Goal: Information Seeking & Learning: Find specific fact

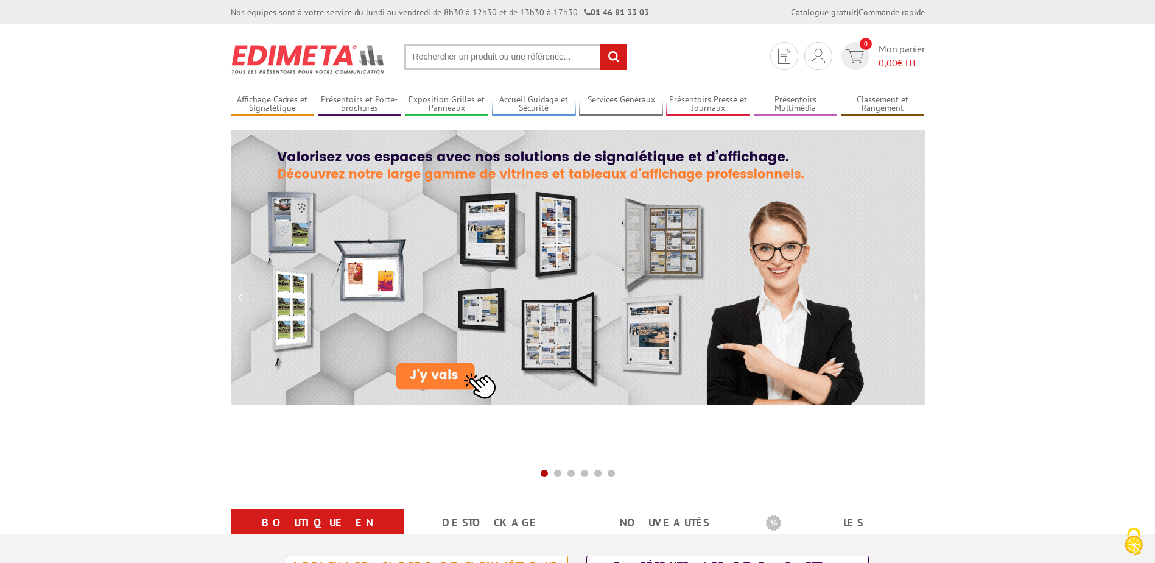
click at [543, 57] on input "text" at bounding box center [515, 57] width 223 height 26
paste input "3700040719425"
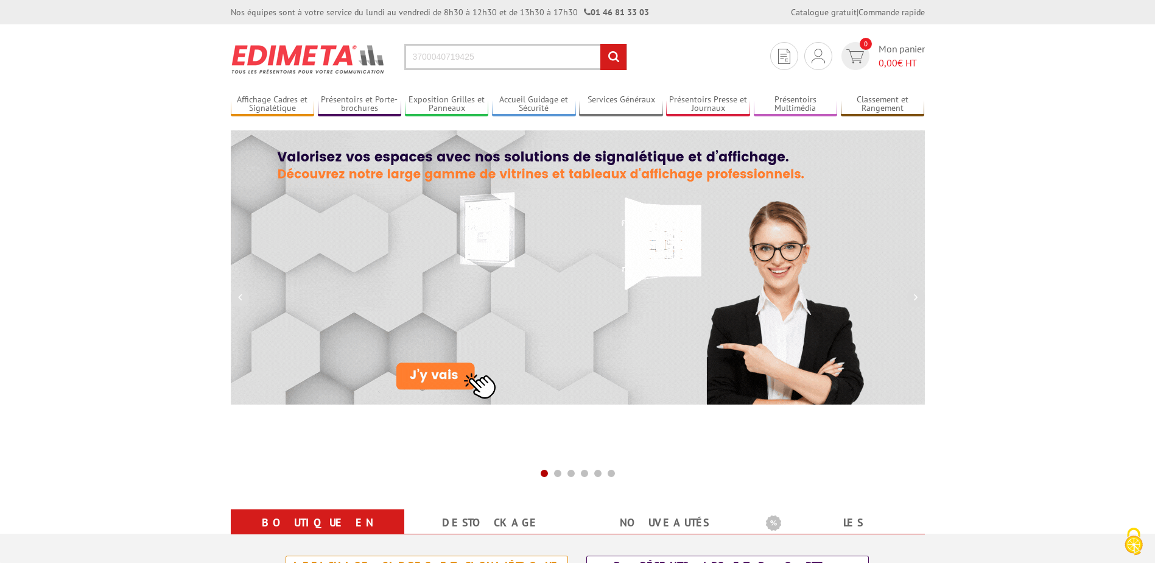
type input "3700040719425"
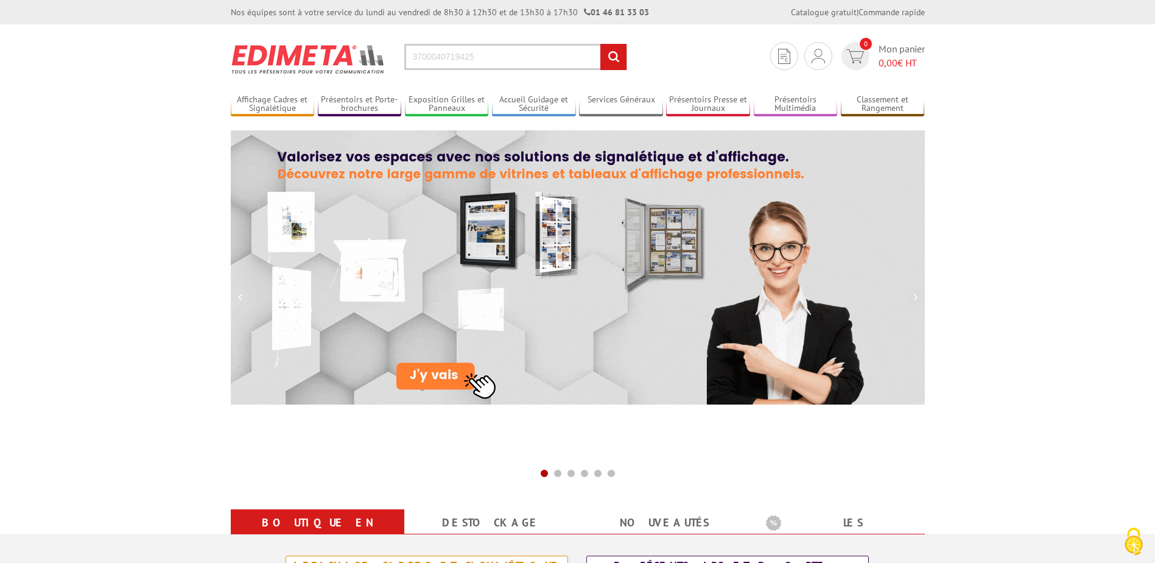
click at [612, 58] on input "rechercher" at bounding box center [613, 57] width 26 height 26
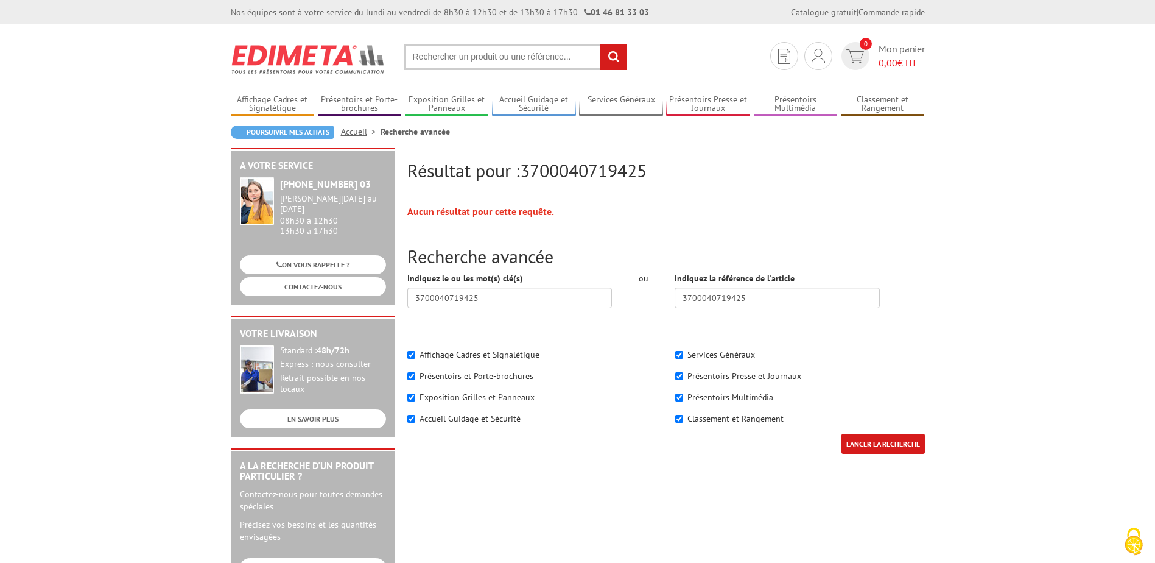
click at [551, 61] on input "text" at bounding box center [515, 57] width 223 height 26
paste input "Porte-Message Cadro-Clic 2 Fac"
type input "Porte-Message Cadro-Clic 2 Fac"
click at [605, 61] on input "rechercher" at bounding box center [613, 57] width 26 height 26
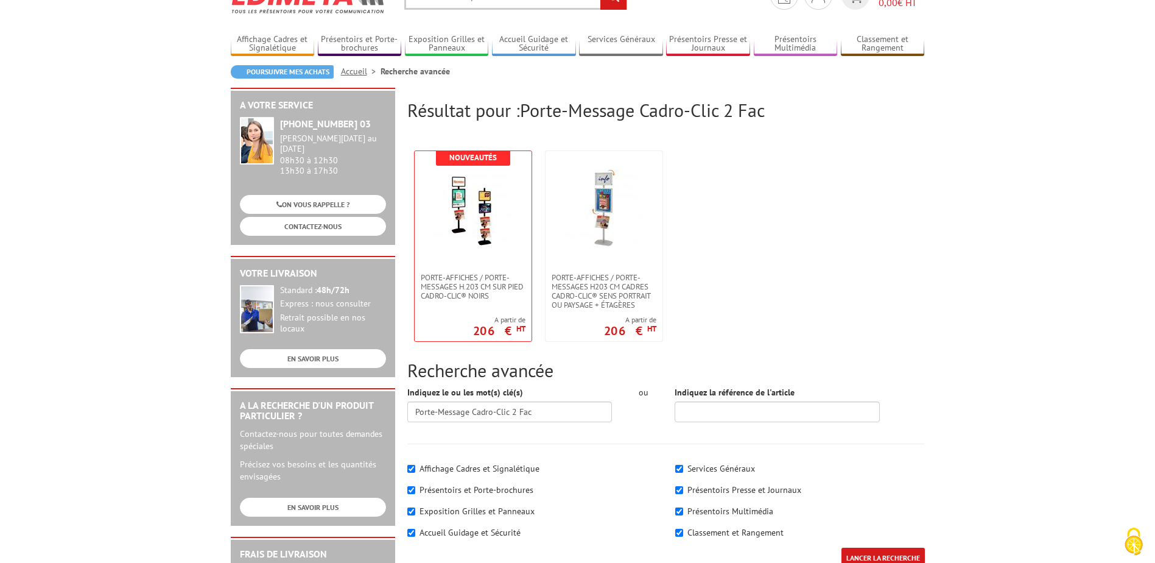
scroll to position [61, 0]
click at [454, 225] on img at bounding box center [473, 208] width 79 height 79
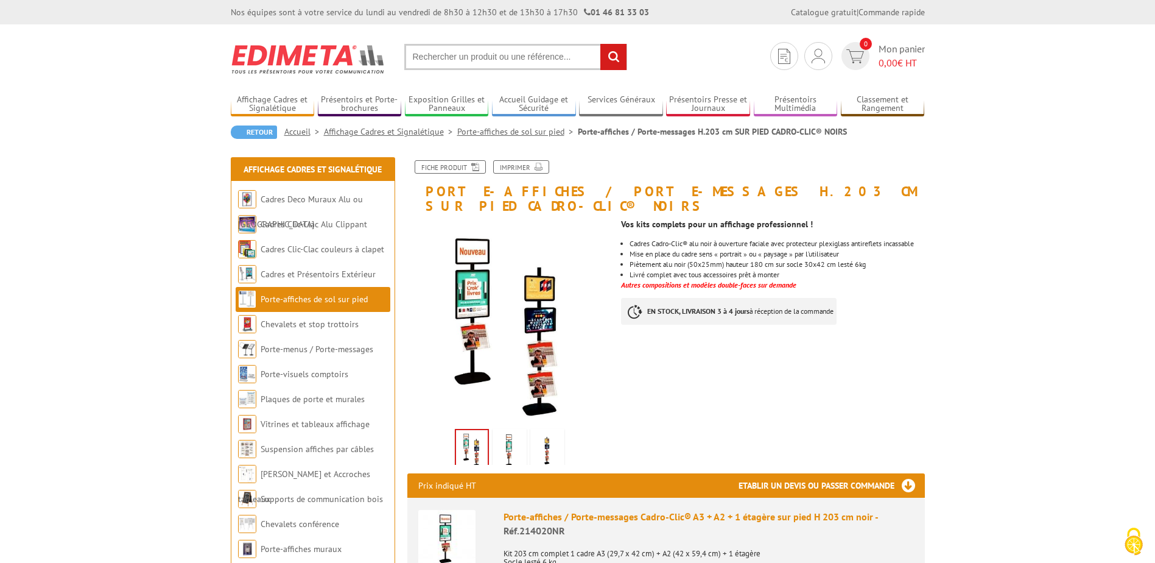
click at [493, 57] on input "text" at bounding box center [515, 57] width 223 height 26
paste input "Porte-Message Cadro-Clic 2 Fac Référence produit : 3700040719425"
type input "Porte-Message Cadro-Clic 2 Fac Référence produit : 3700040719425"
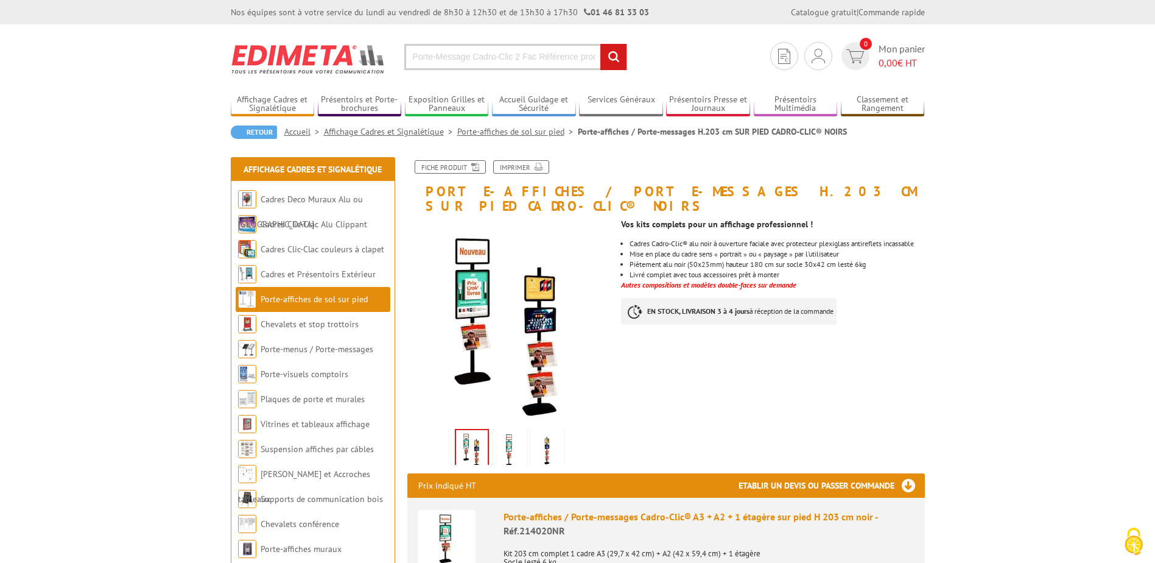
click at [620, 51] on input "rechercher" at bounding box center [613, 57] width 26 height 26
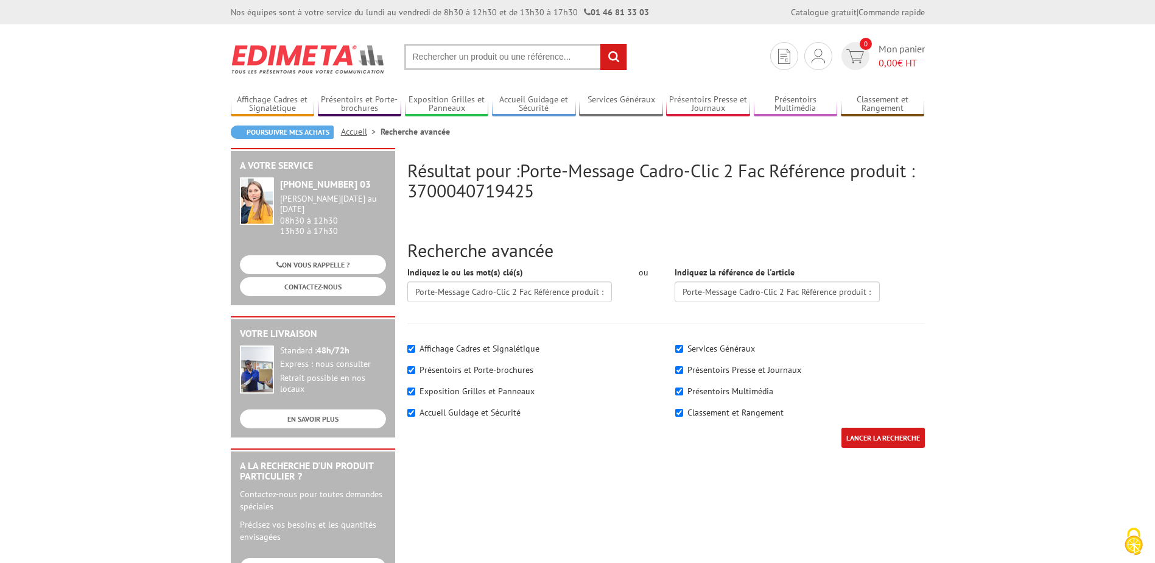
click at [901, 443] on input "LANCER LA RECHERCHE" at bounding box center [883, 438] width 83 height 20
